Goal: Information Seeking & Learning: Learn about a topic

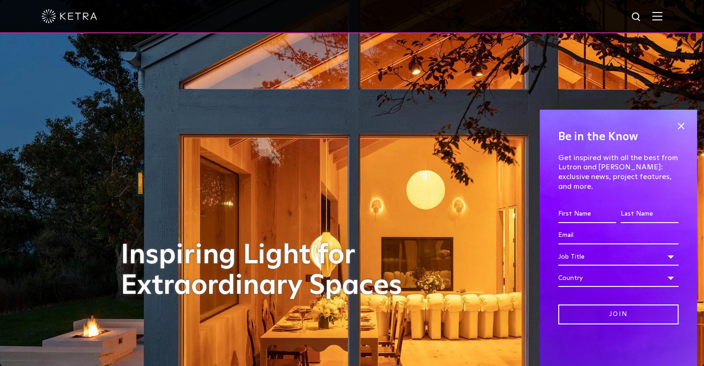
click at [663, 16] on img at bounding box center [658, 16] width 10 height 9
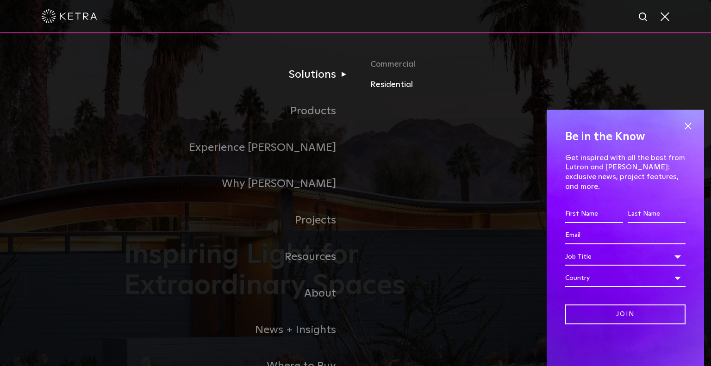
click at [390, 86] on link "Residential" at bounding box center [479, 84] width 217 height 13
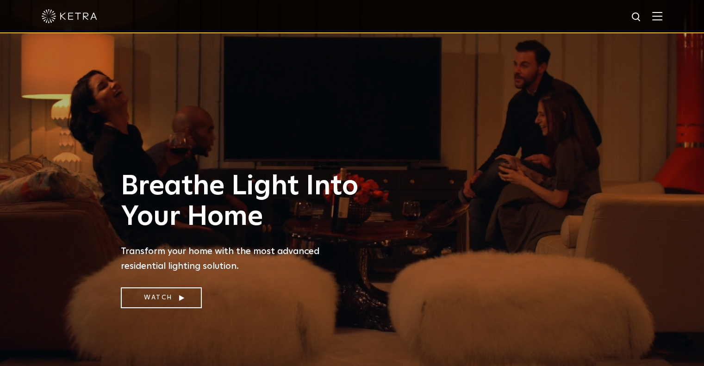
click at [671, 24] on div at bounding box center [352, 16] width 704 height 33
click at [663, 18] on img at bounding box center [658, 16] width 10 height 9
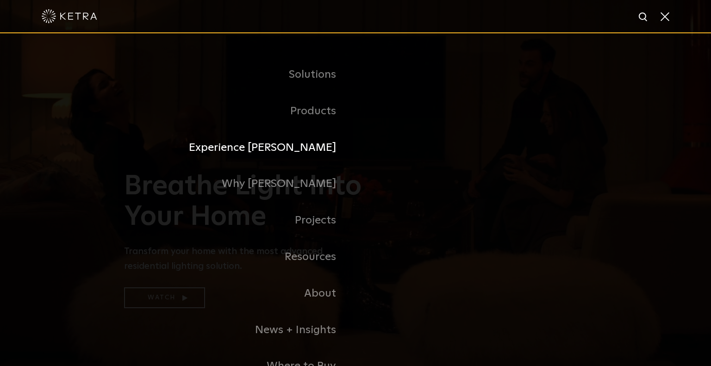
click at [324, 144] on link "Experience [PERSON_NAME]" at bounding box center [240, 148] width 232 height 37
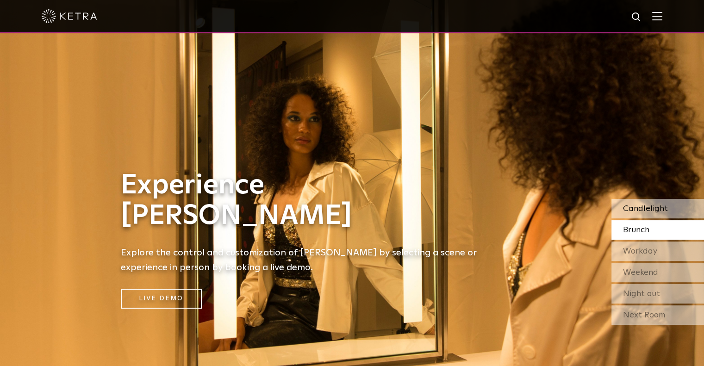
click at [648, 206] on span "Candlelight" at bounding box center [645, 209] width 45 height 8
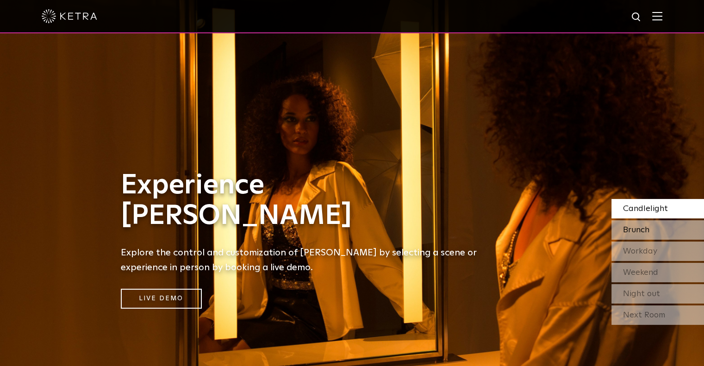
click at [641, 232] on span "Brunch" at bounding box center [636, 230] width 26 height 8
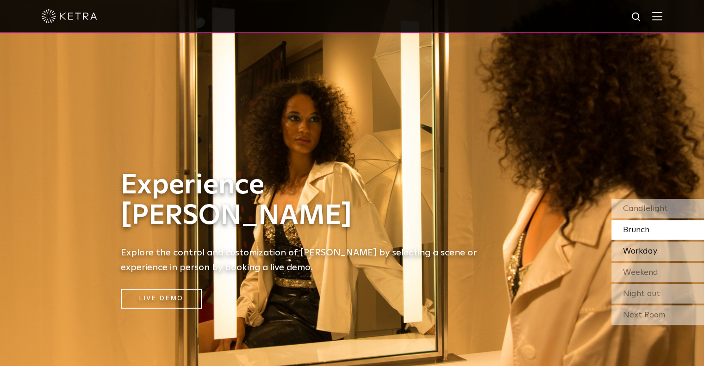
click at [642, 252] on span "Workday" at bounding box center [640, 251] width 34 height 8
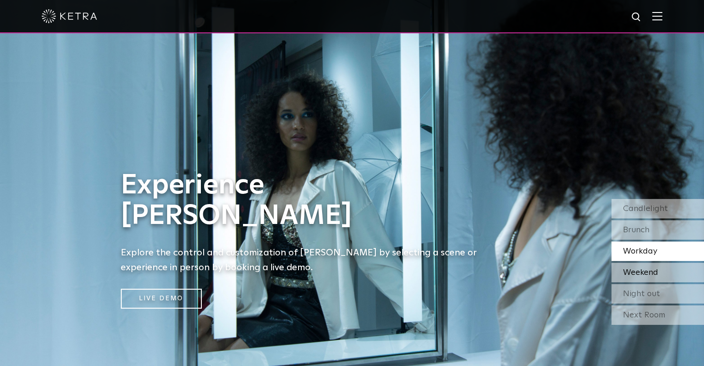
click at [635, 272] on span "Weekend" at bounding box center [640, 273] width 35 height 8
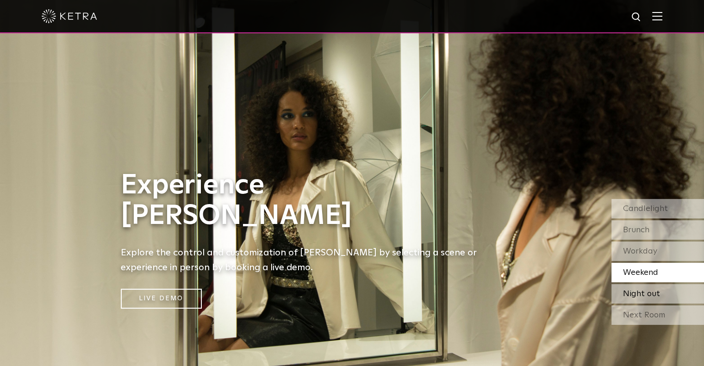
click at [637, 291] on span "Night out" at bounding box center [641, 294] width 37 height 8
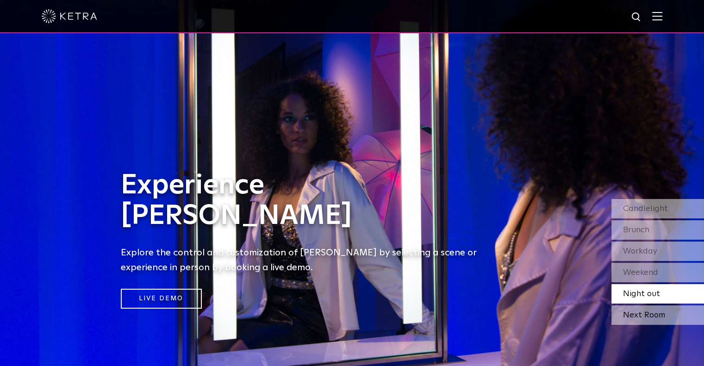
click at [646, 312] on div "Next Room" at bounding box center [658, 315] width 93 height 19
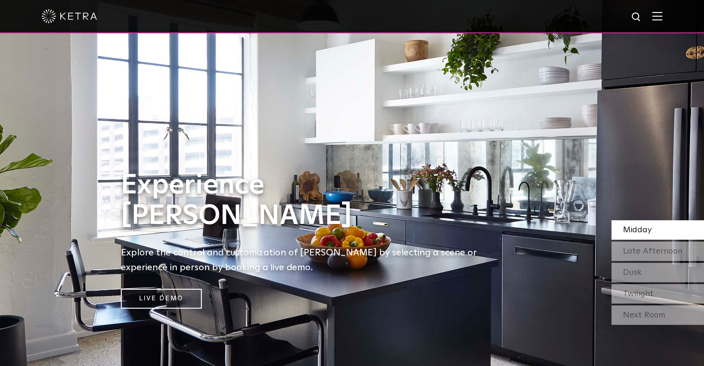
click at [662, 19] on img at bounding box center [658, 16] width 10 height 9
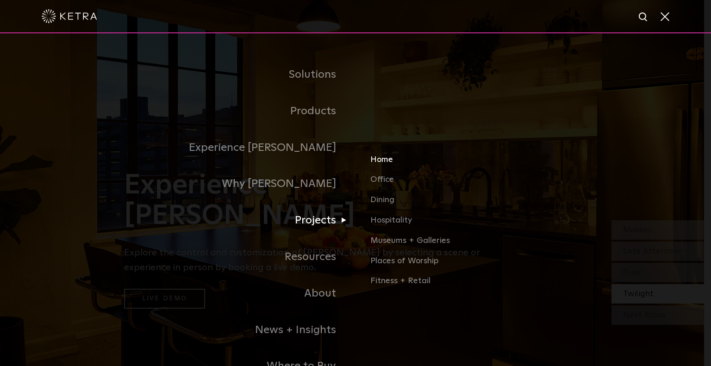
click at [388, 158] on link "Home" at bounding box center [479, 163] width 217 height 20
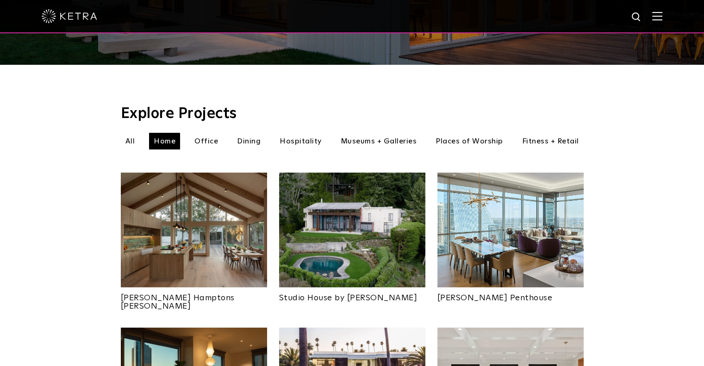
scroll to position [139, 0]
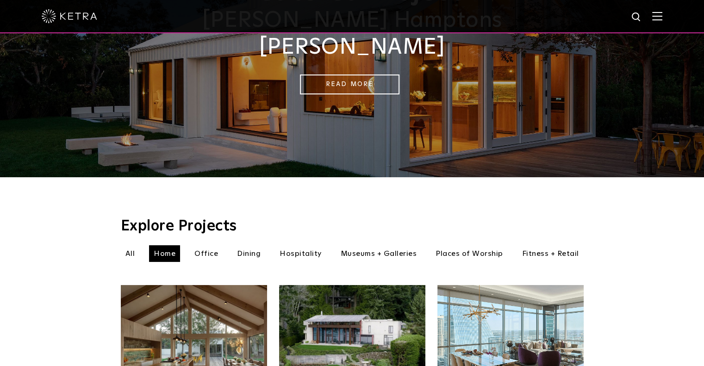
click at [209, 245] on li "Office" at bounding box center [206, 253] width 33 height 17
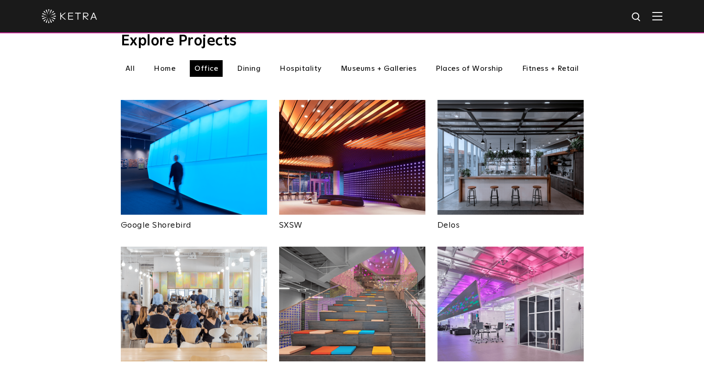
scroll to position [185, 0]
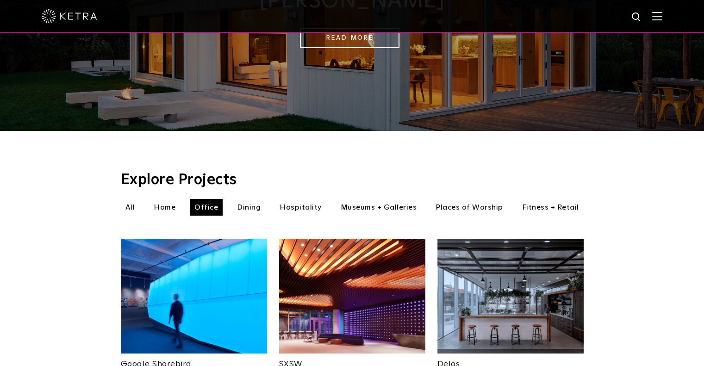
click at [252, 199] on li "Dining" at bounding box center [249, 207] width 33 height 17
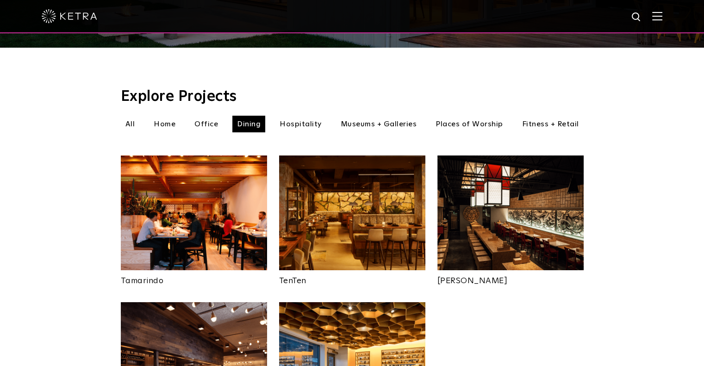
scroll to position [278, 0]
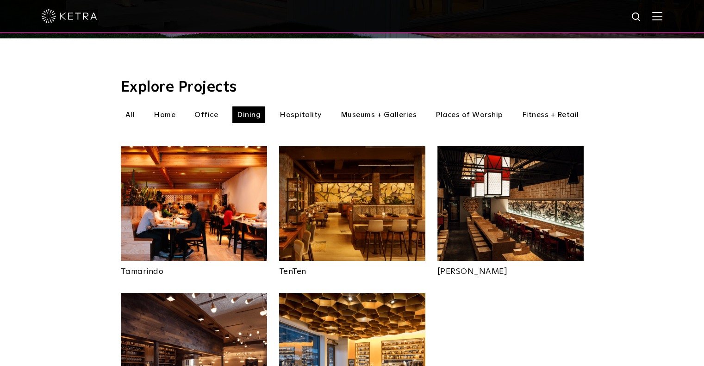
click at [304, 107] on li "Hospitality" at bounding box center [300, 115] width 51 height 17
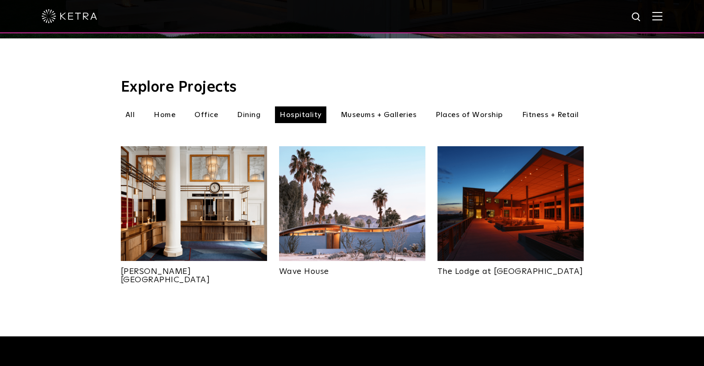
click at [367, 107] on li "Museums + Galleries" at bounding box center [379, 115] width 86 height 17
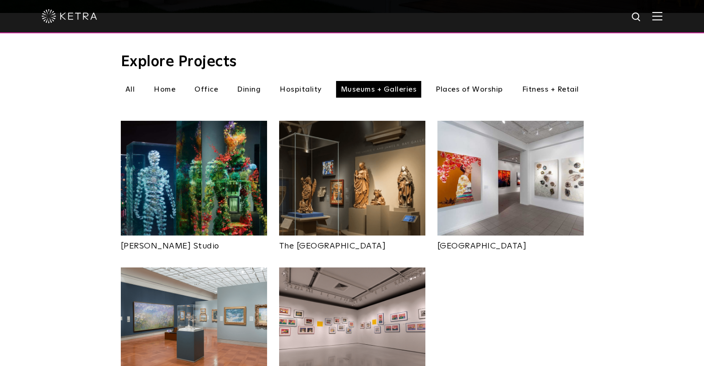
scroll to position [324, 0]
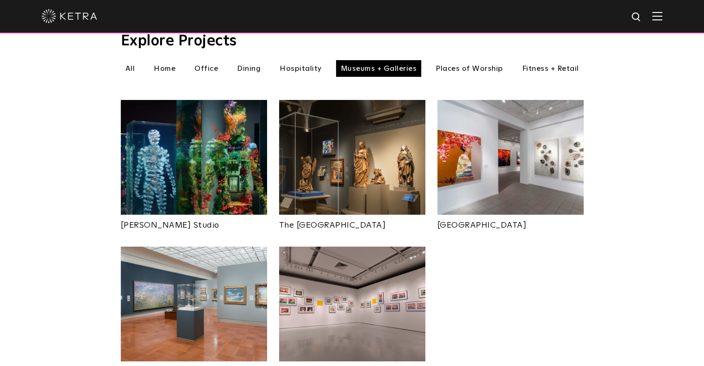
click at [460, 155] on img at bounding box center [511, 157] width 146 height 115
click at [469, 60] on li "Places of Worship" at bounding box center [469, 68] width 77 height 17
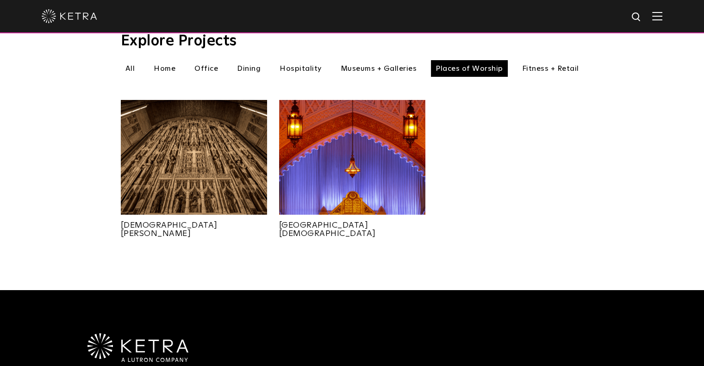
click at [534, 60] on li "Fitness + Retail" at bounding box center [551, 68] width 66 height 17
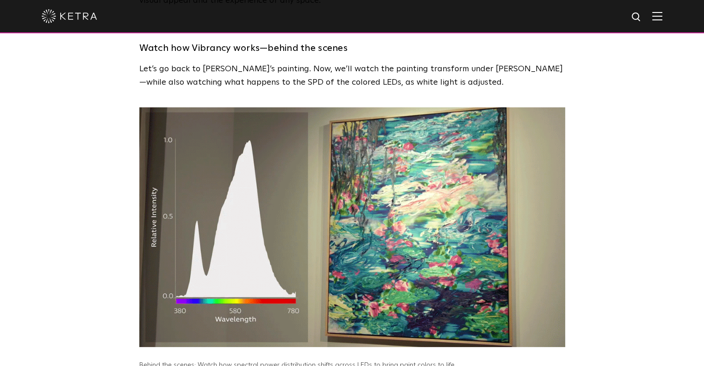
scroll to position [2316, 0]
